Goal: Information Seeking & Learning: Learn about a topic

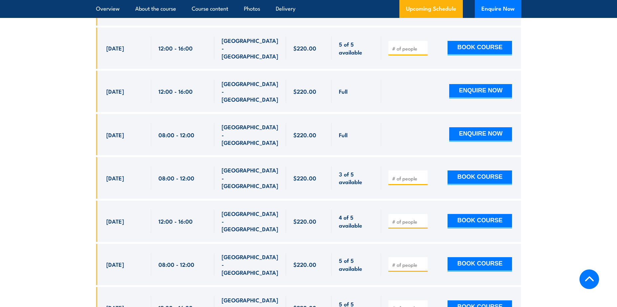
scroll to position [1462, 0]
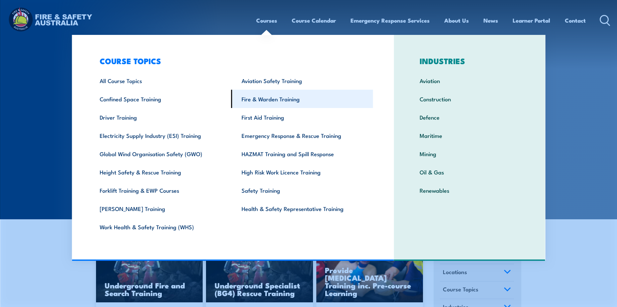
click at [254, 97] on link "Fire & Warden Training" at bounding box center [302, 99] width 142 height 18
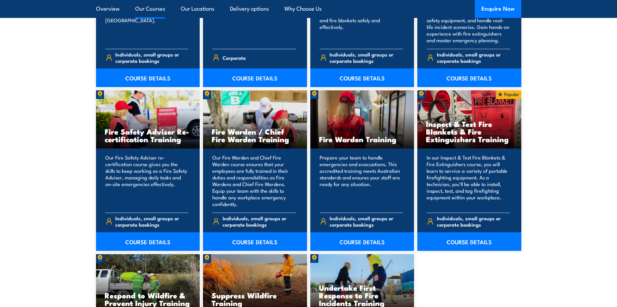
scroll to position [831, 0]
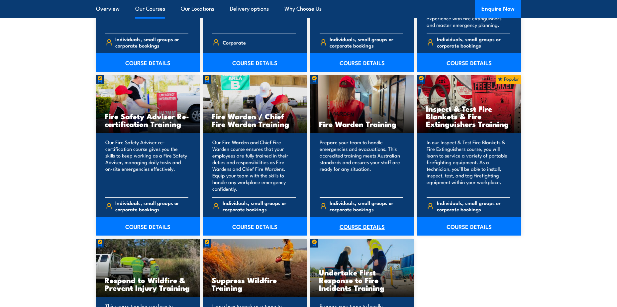
click at [345, 228] on link "COURSE DETAILS" at bounding box center [362, 226] width 104 height 19
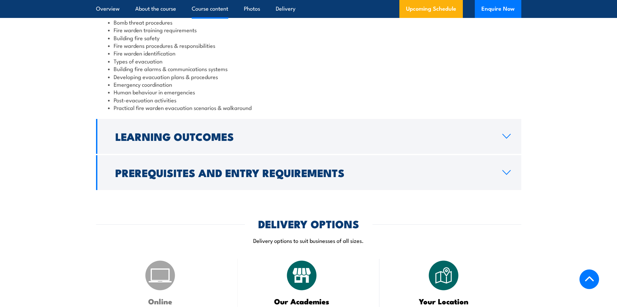
scroll to position [764, 0]
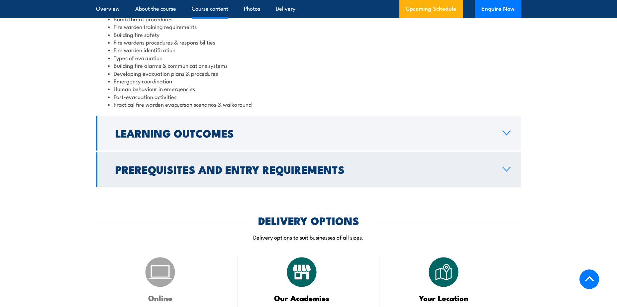
click at [125, 174] on h2 "Prerequisites and Entry Requirements" at bounding box center [303, 169] width 377 height 9
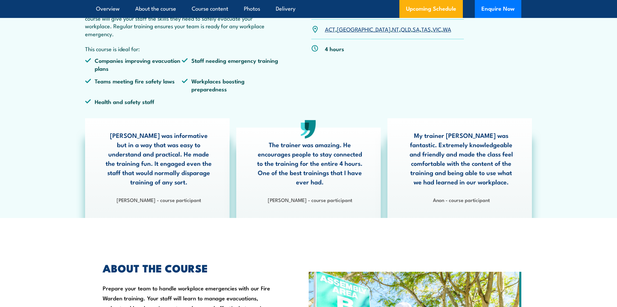
scroll to position [0, 0]
